Goal: Transaction & Acquisition: Purchase product/service

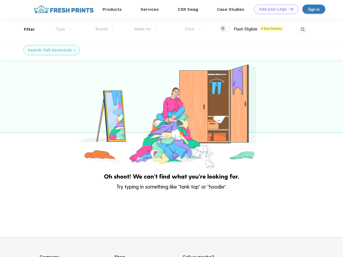
scroll to position [0, 0]
click at [274, 9] on link "Add your Logo Design Tool" at bounding box center [276, 9] width 44 height 9
click at [0, 0] on div "Design Tool" at bounding box center [0, 0] width 0 height 0
click at [289, 9] on link "Add your Logo Design Tool" at bounding box center [276, 9] width 44 height 9
click at [26, 29] on div "Filter" at bounding box center [29, 29] width 11 height 6
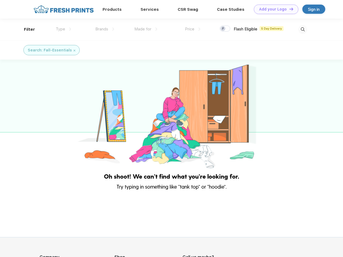
click at [64, 29] on span "Type" at bounding box center [60, 29] width 9 height 5
click at [105, 29] on span "Brands" at bounding box center [101, 29] width 13 height 5
click at [146, 29] on span "Made for" at bounding box center [142, 29] width 17 height 5
click at [193, 29] on span "Price" at bounding box center [189, 29] width 9 height 5
click at [225, 29] on div at bounding box center [225, 29] width 10 height 6
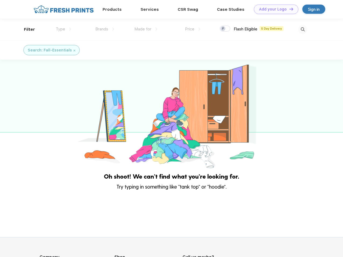
click at [223, 29] on input "checkbox" at bounding box center [221, 26] width 3 height 3
click at [303, 29] on img at bounding box center [302, 29] width 9 height 9
